Goal: Information Seeking & Learning: Learn about a topic

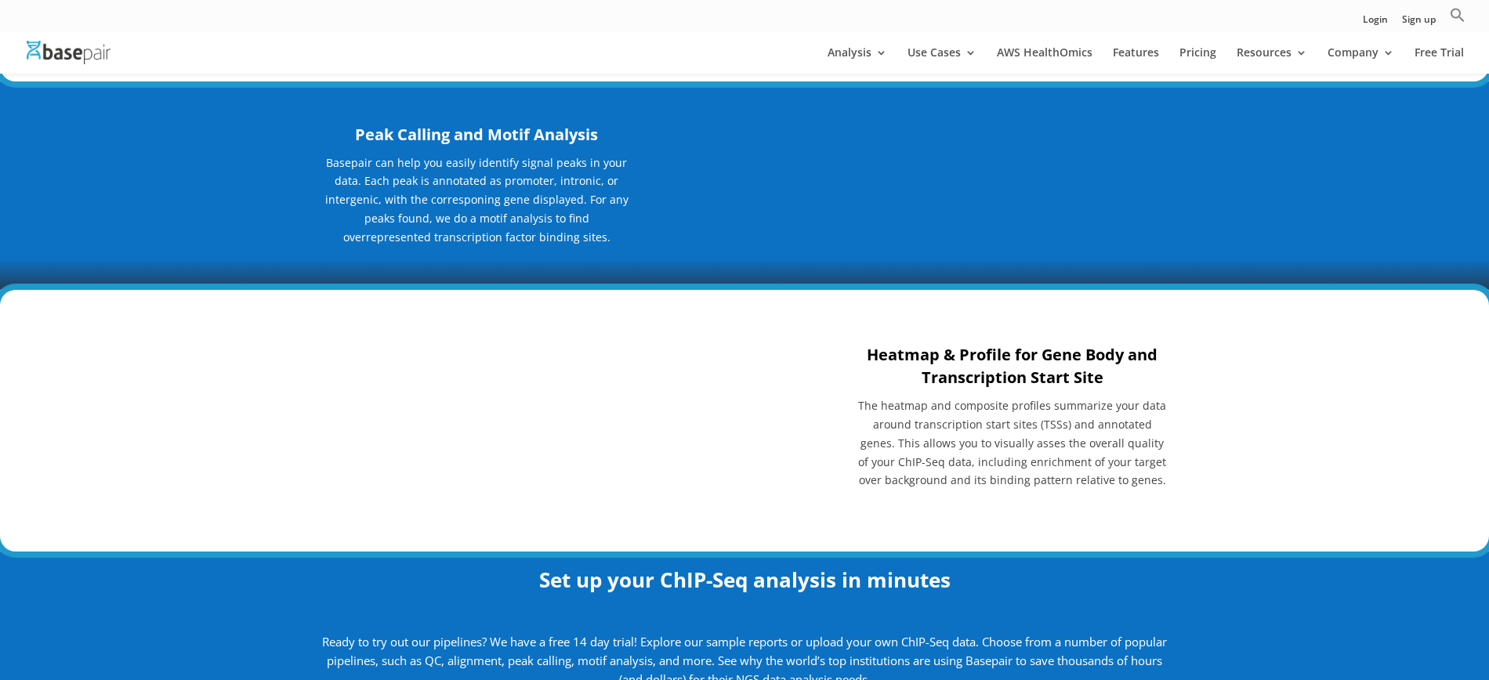
scroll to position [1676, 0]
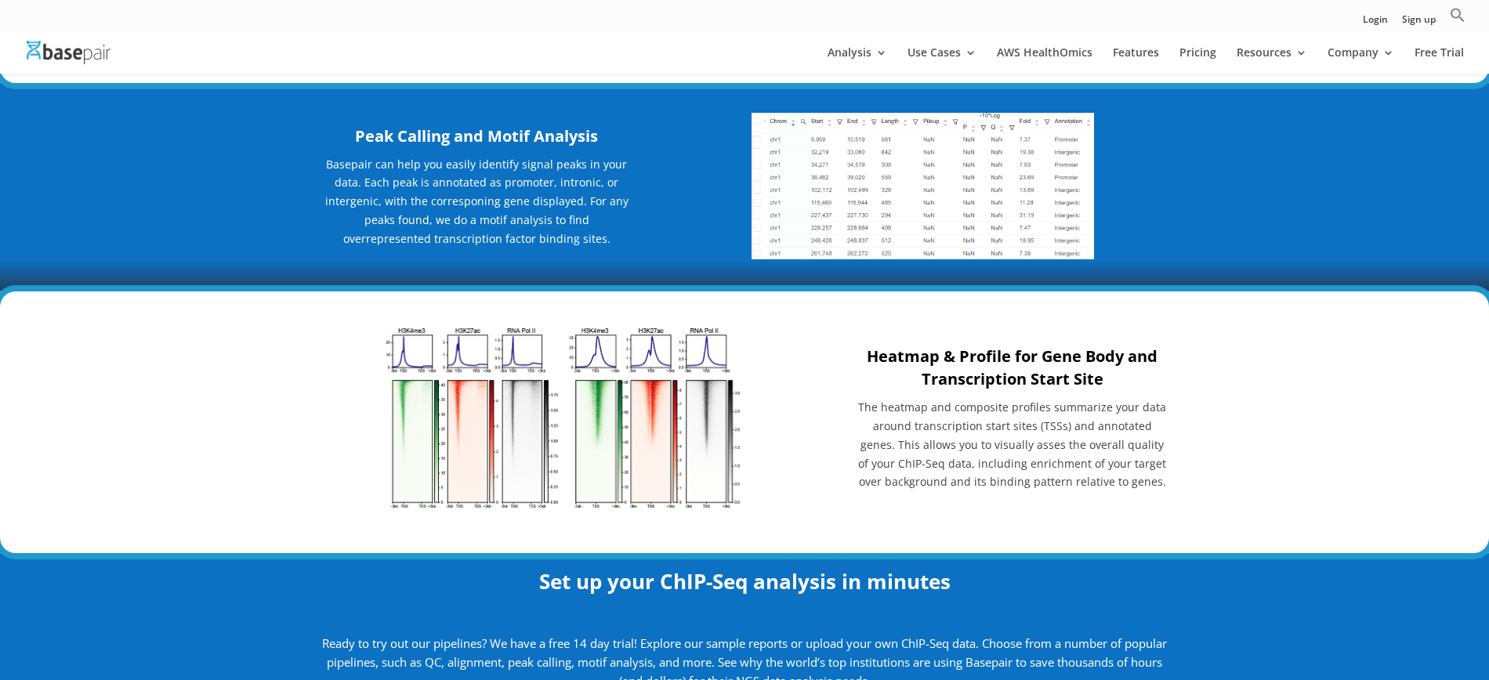
click at [986, 392] on h3 "Heatmap & Profile for Gene Body and Transcription Start Site" at bounding box center [1012, 371] width 310 height 53
click at [628, 406] on img at bounding box center [566, 418] width 362 height 186
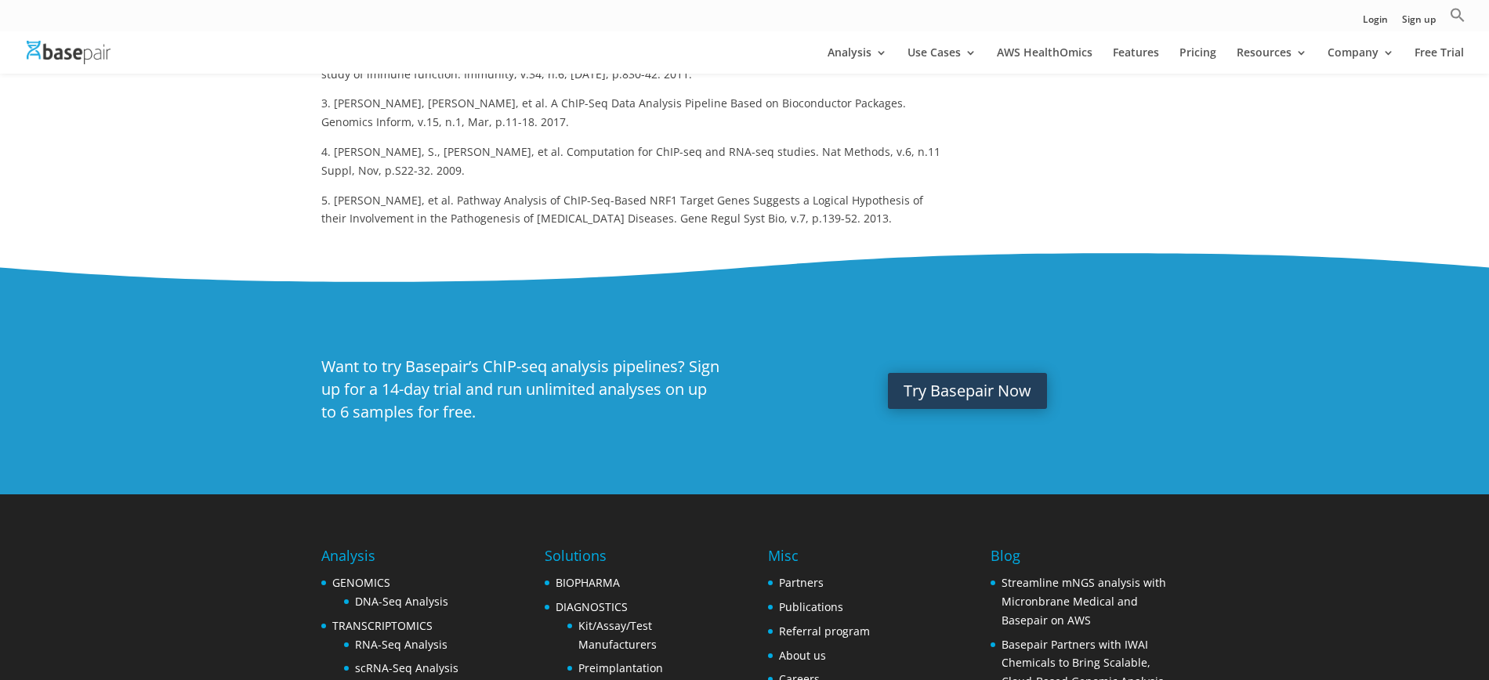
scroll to position [3141, 0]
